Goal: Register for event/course

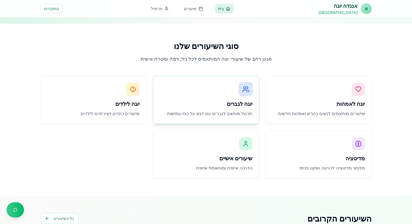
click at [221, 109] on div "יוגה לגברים תרגול מותאם לגברים עם דגש על כוח וגמישות" at bounding box center [205, 99] width 105 height 47
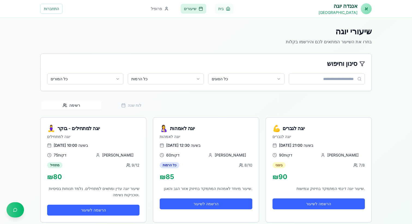
click at [229, 9] on link "בית" at bounding box center [224, 9] width 19 height 10
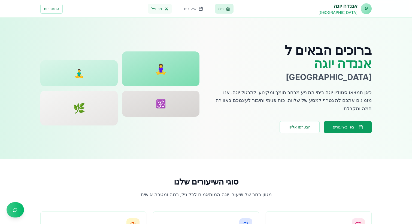
click at [163, 8] on link "פרופיל" at bounding box center [160, 9] width 24 height 10
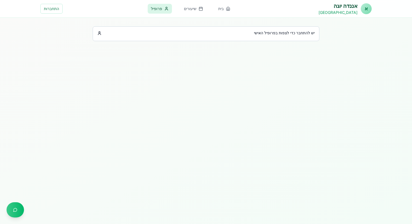
click at [217, 30] on div "יש להתחבר כדי לצפות בפרופיל האישי" at bounding box center [205, 32] width 217 height 5
click at [214, 35] on div "יש להתחבר כדי לצפות בפרופיל האישי" at bounding box center [205, 32] width 217 height 5
click at [227, 11] on link "בית" at bounding box center [224, 9] width 19 height 10
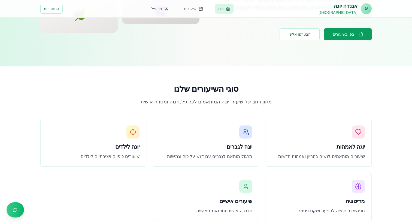
scroll to position [117, 0]
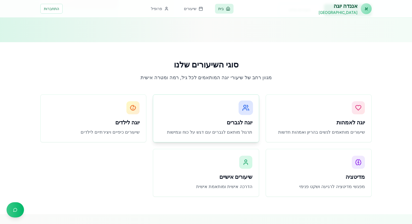
click at [218, 127] on div "יוגה לגברים תרגול מותאם לגברים עם דגש על כוח וגמישות" at bounding box center [205, 118] width 105 height 47
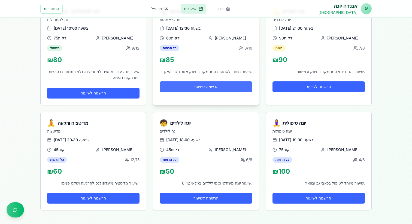
click at [219, 88] on button "הרשמה לשיעור" at bounding box center [206, 86] width 92 height 11
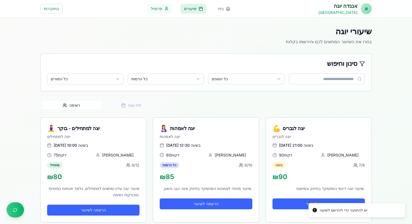
click at [166, 10] on link "פרופיל" at bounding box center [160, 9] width 24 height 10
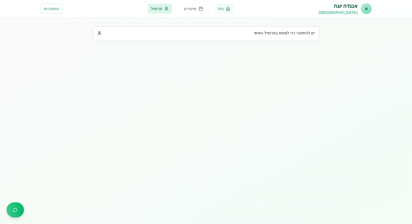
click at [230, 11] on link "בית" at bounding box center [224, 9] width 19 height 10
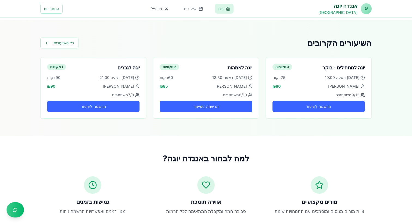
scroll to position [319, 0]
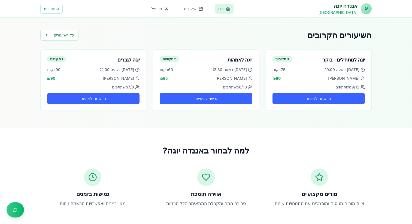
click at [195, 197] on h3 "אווירה תומכת" at bounding box center [206, 194] width 105 height 8
click at [313, 191] on h3 "מורים מקצועיים" at bounding box center [319, 194] width 105 height 8
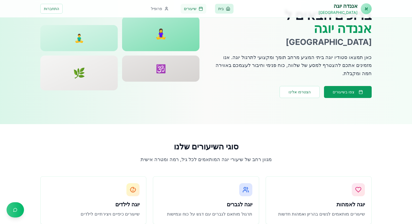
scroll to position [23, 0]
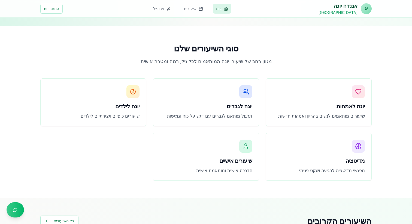
scroll to position [131, 0]
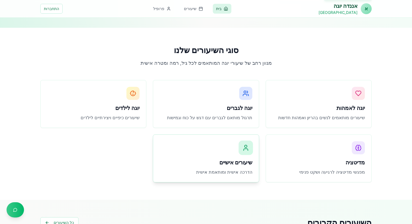
click at [224, 152] on div "שיעורים אישיים הדרכה אישית ומותאמת אישית" at bounding box center [205, 158] width 105 height 47
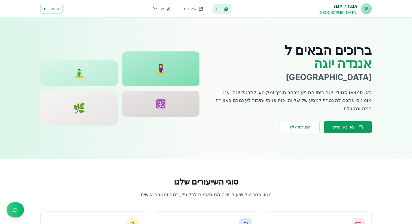
scroll to position [131, 0]
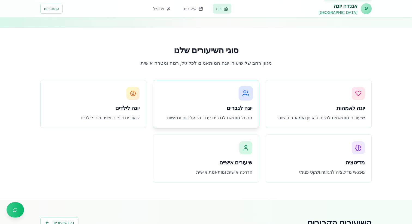
click at [206, 97] on div "יוגה לגברים תרגול מותאם לגברים עם דגש על כוח וגמישות" at bounding box center [205, 103] width 105 height 47
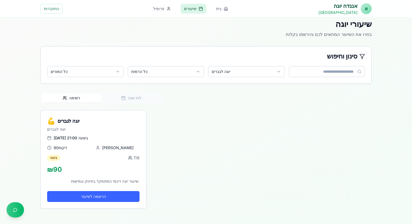
scroll to position [7, 0]
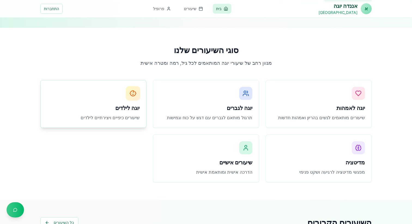
click at [89, 96] on div "יוגה לילדים שיעורים כיפיים ויצירתיים לילדים" at bounding box center [93, 103] width 105 height 47
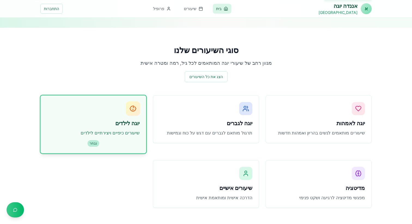
scroll to position [7, 0]
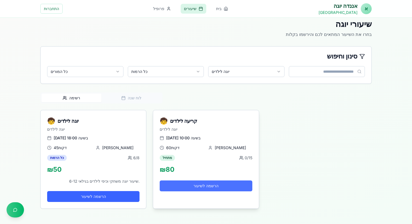
click at [180, 183] on button "הרשמה לשיעור" at bounding box center [206, 185] width 92 height 11
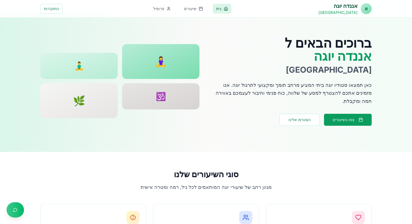
scroll to position [131, 0]
